Goal: Task Accomplishment & Management: Manage account settings

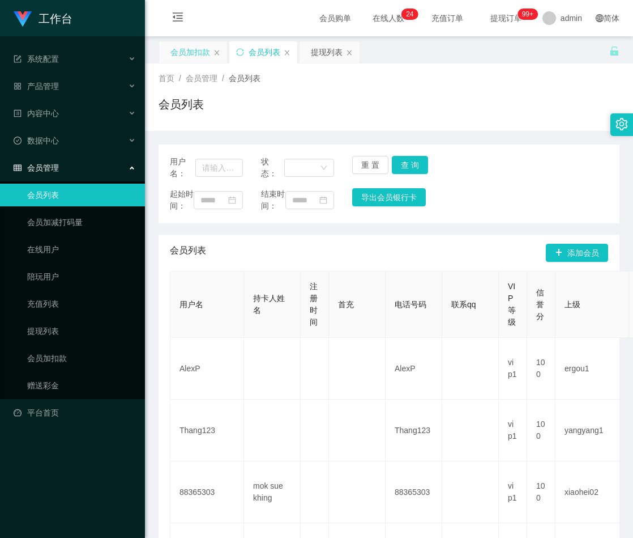
click at [196, 52] on div "会员加扣款" at bounding box center [191, 52] width 40 height 22
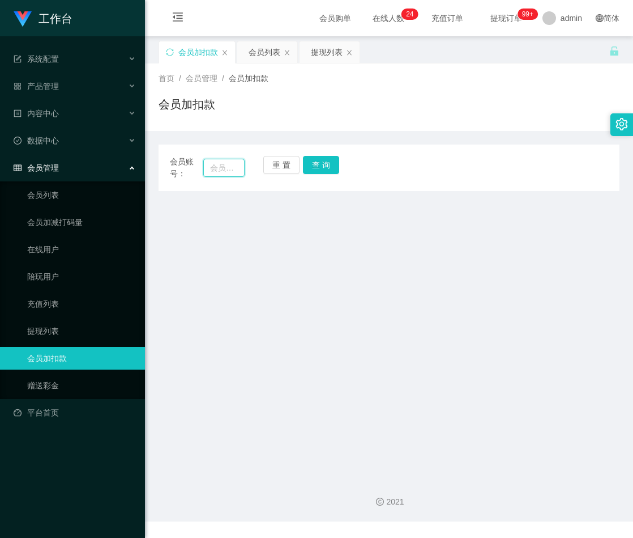
click at [220, 167] on input "text" at bounding box center [223, 168] width 41 height 18
paste input "KLKL18"
type input "KLKL18"
click at [329, 161] on button "查 询" at bounding box center [321, 165] width 36 height 18
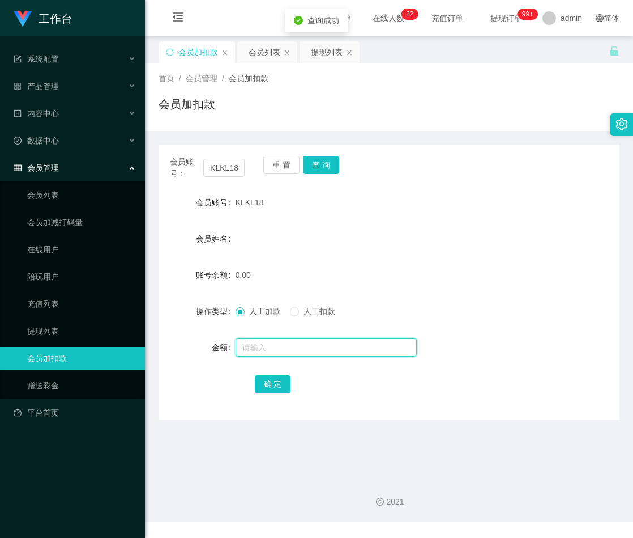
click at [281, 347] on input "text" at bounding box center [326, 347] width 181 height 18
type input "30"
click at [276, 381] on button "确 定" at bounding box center [273, 384] width 36 height 18
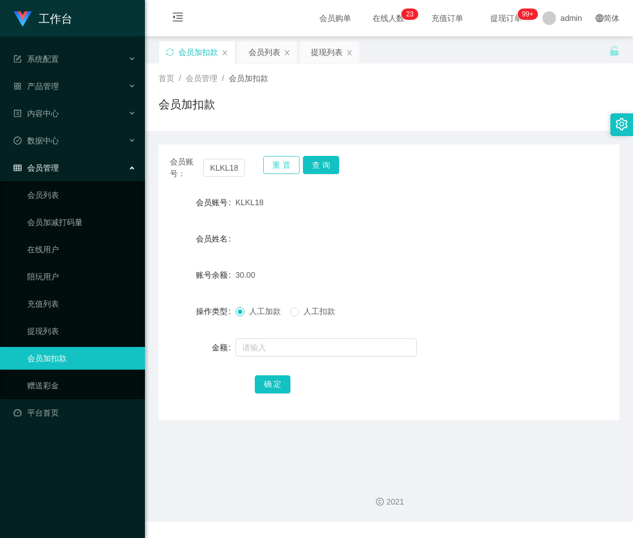
click at [279, 164] on button "重 置" at bounding box center [281, 165] width 36 height 18
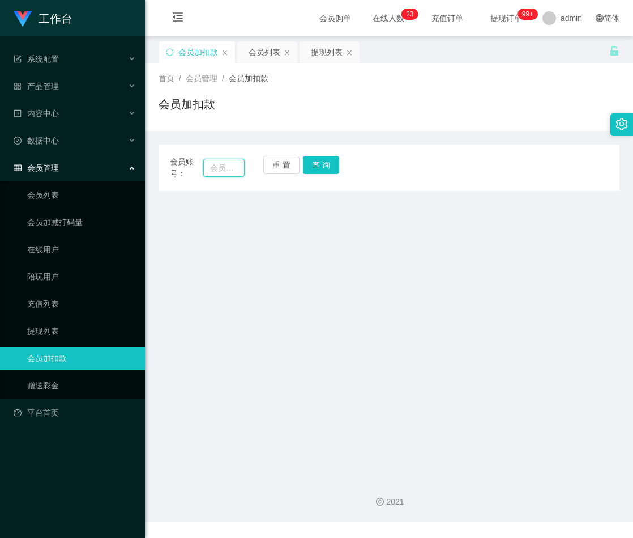
click at [224, 171] on input "text" at bounding box center [223, 168] width 41 height 18
paste input "gowe951753"
type input "gowe951753"
click at [316, 166] on button "查 询" at bounding box center [321, 165] width 36 height 18
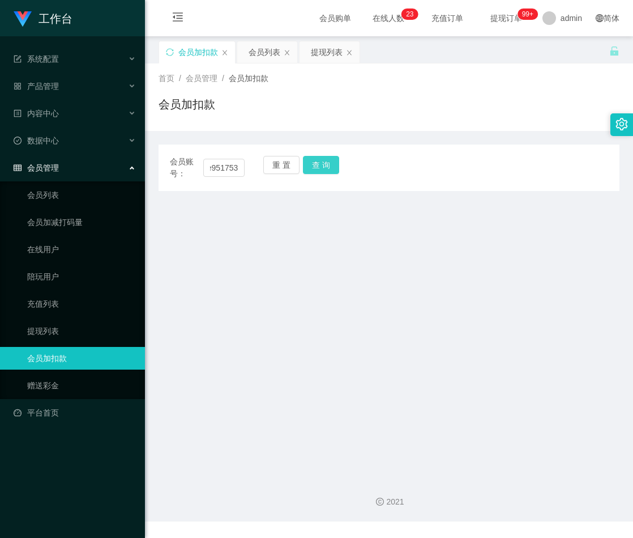
scroll to position [0, 0]
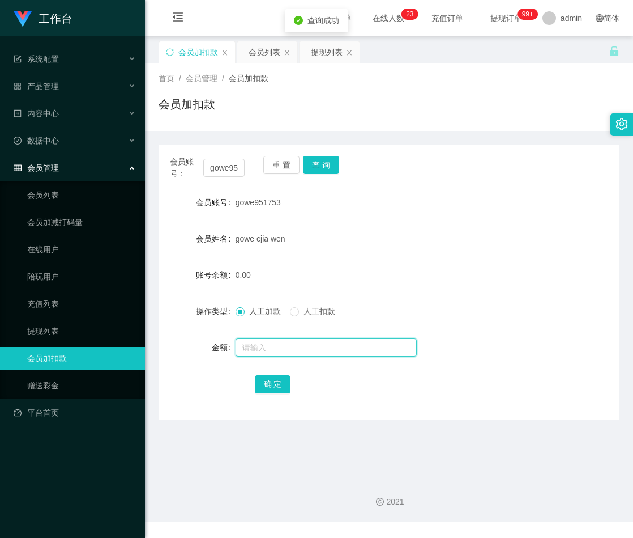
click at [293, 342] on input "text" at bounding box center [326, 347] width 181 height 18
type input "300"
click at [271, 384] on button "确 定" at bounding box center [273, 384] width 36 height 18
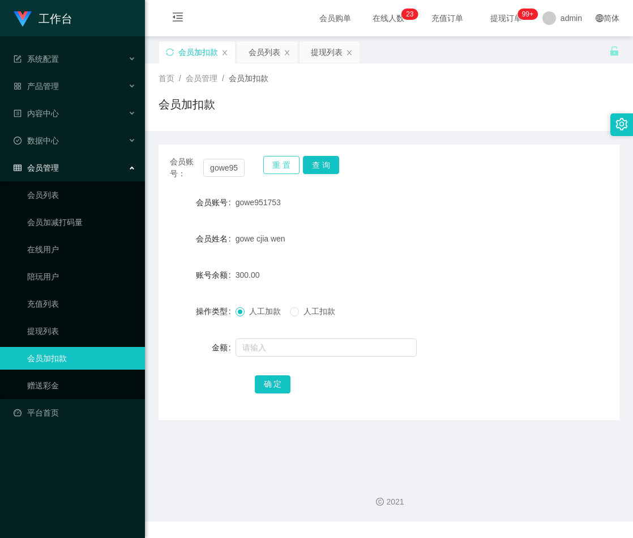
click at [276, 161] on button "重 置" at bounding box center [281, 165] width 36 height 18
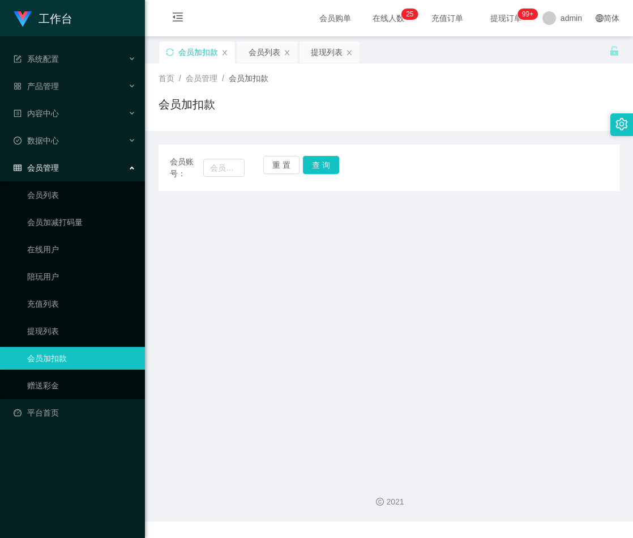
click at [397, 294] on main "关闭左侧 关闭右侧 关闭其它 刷新页面 会员加扣款 会员列表 提现列表 首页 / 会员管理 / 会员加扣款 / 会员加扣款 会员账号： 重 置 查 询 会员账…" at bounding box center [389, 252] width 488 height 432
